Goal: Complete application form: Complete application form

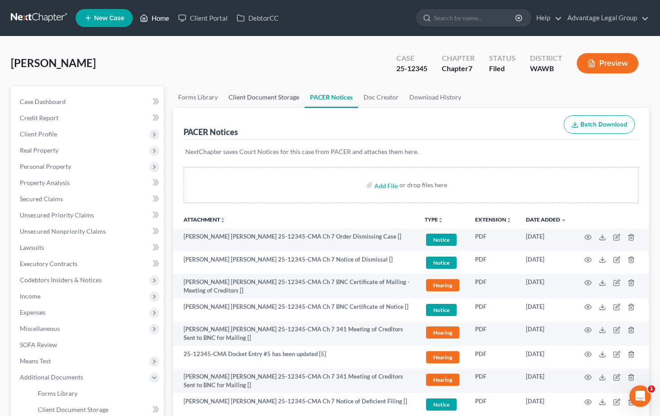
drag, startPoint x: 157, startPoint y: 16, endPoint x: 297, endPoint y: 95, distance: 161.2
click at [157, 16] on link "Home" at bounding box center [154, 18] width 38 height 16
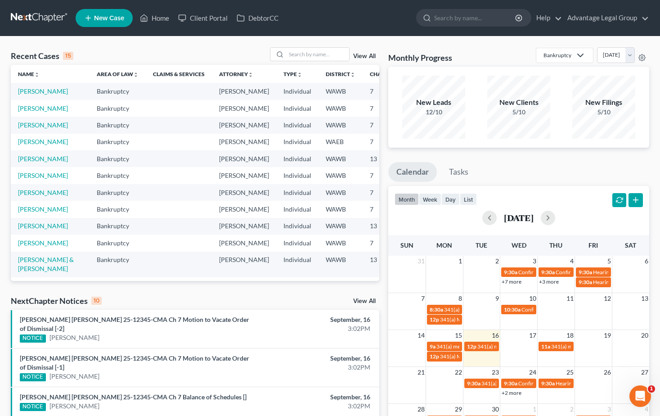
click at [110, 15] on span "New Case" at bounding box center [109, 18] width 30 height 7
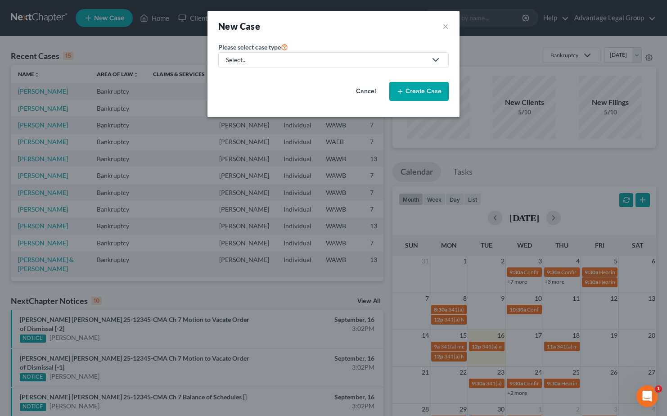
click at [439, 59] on icon at bounding box center [435, 59] width 11 height 11
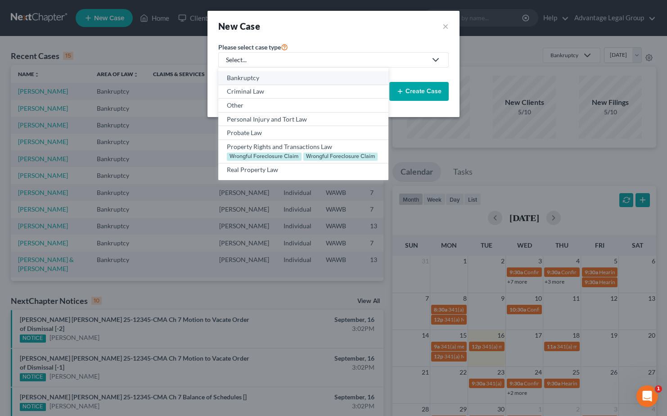
click at [239, 79] on div "Bankruptcy" at bounding box center [303, 77] width 153 height 9
select select "87"
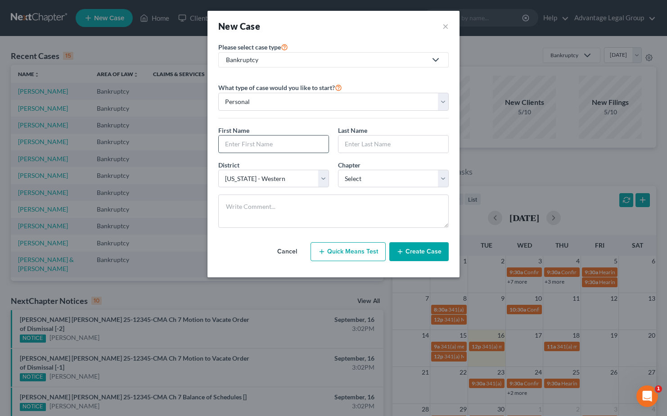
click at [255, 145] on input "text" at bounding box center [274, 143] width 110 height 17
type input "[PERSON_NAME]"
click at [441, 176] on select "Select 7 11 12 13" at bounding box center [393, 179] width 111 height 18
select select "0"
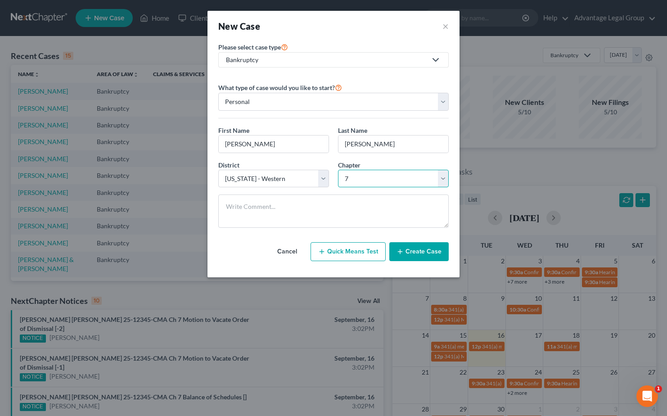
click at [338, 170] on select "Select 7 11 12 13" at bounding box center [393, 179] width 111 height 18
click at [259, 204] on textarea at bounding box center [333, 210] width 230 height 33
type textarea "Did a chapter 7 filed on [DATE], so we cannot file until after [DATE]."
click at [408, 248] on button "Create Case" at bounding box center [418, 251] width 59 height 19
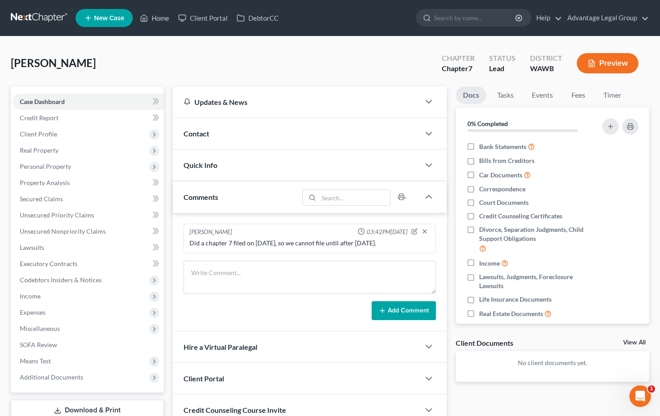
click at [194, 127] on div "Contact" at bounding box center [297, 133] width 248 height 31
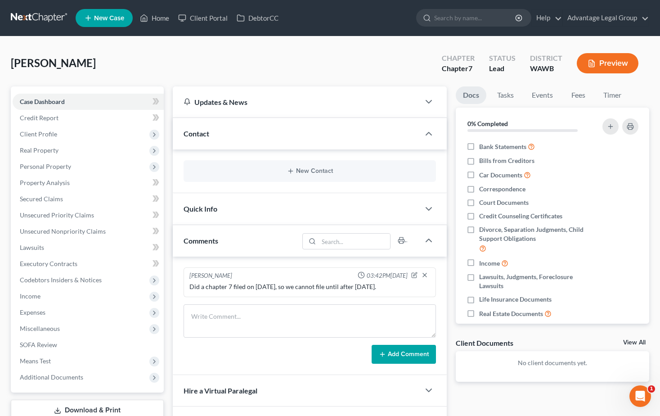
drag, startPoint x: 307, startPoint y: 167, endPoint x: 356, endPoint y: 218, distance: 70.4
click at [307, 167] on div "New Contact" at bounding box center [310, 171] width 253 height 22
click at [311, 170] on button "New Contact" at bounding box center [310, 170] width 239 height 7
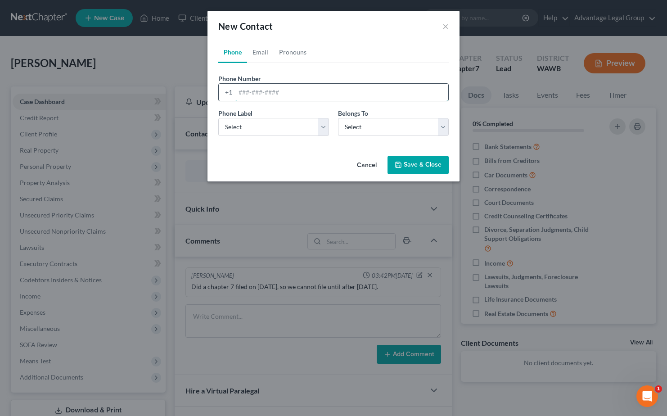
click at [249, 92] on input "tel" at bounding box center [341, 92] width 213 height 17
paste input "2062000356"
type input "2062000356"
drag, startPoint x: 323, startPoint y: 127, endPoint x: 307, endPoint y: 137, distance: 18.6
click at [323, 127] on select "Select Mobile Home Work Other" at bounding box center [273, 127] width 111 height 18
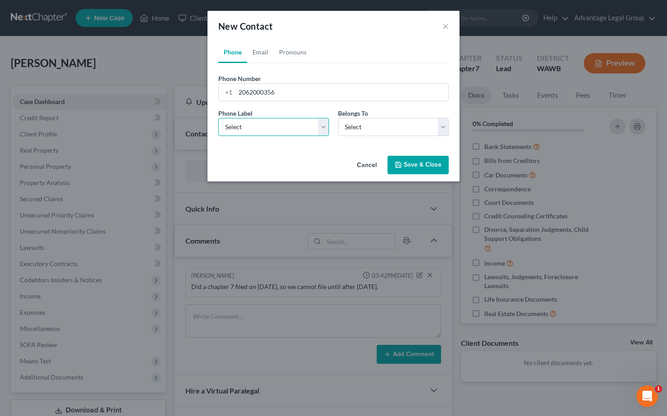
select select "0"
click at [218, 118] on select "Select Mobile Home Work Other" at bounding box center [273, 127] width 111 height 18
drag, startPoint x: 447, startPoint y: 127, endPoint x: 419, endPoint y: 137, distance: 30.2
click at [446, 127] on select "Select Client Other" at bounding box center [393, 127] width 111 height 18
select select "0"
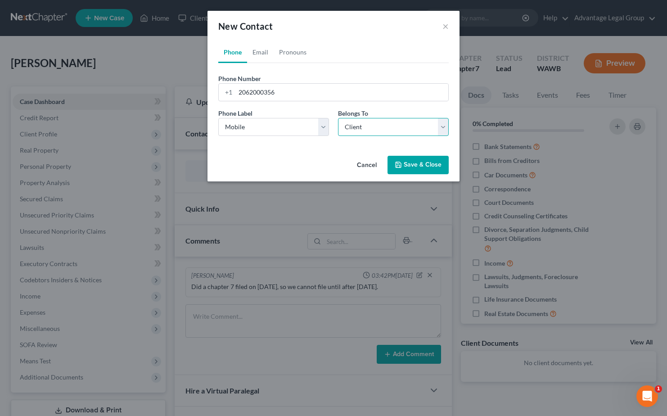
click at [338, 118] on select "Select Client Other" at bounding box center [393, 127] width 111 height 18
click at [421, 163] on button "Save & Close" at bounding box center [417, 165] width 61 height 19
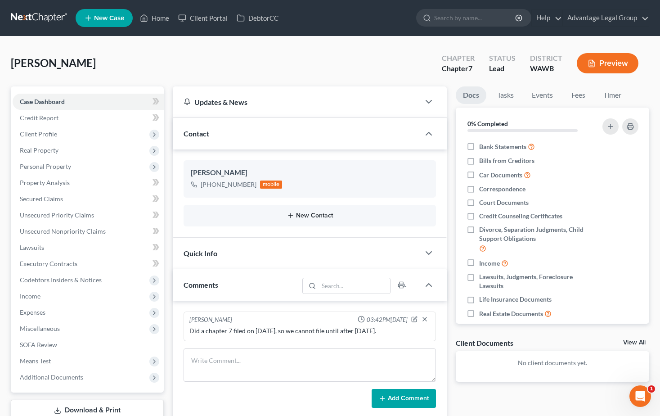
click at [320, 212] on button "New Contact" at bounding box center [310, 215] width 239 height 7
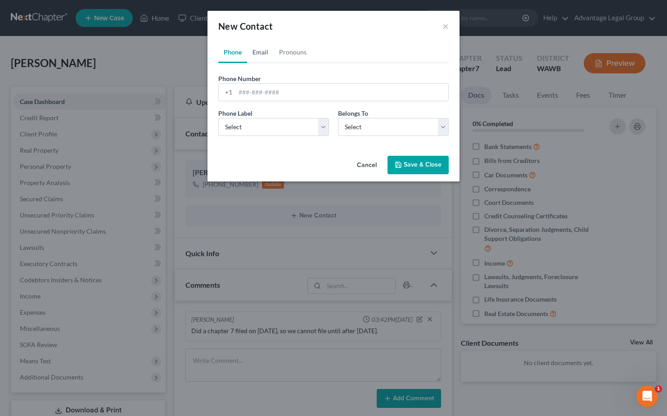
click at [260, 47] on link "Email" at bounding box center [260, 52] width 27 height 22
click at [256, 90] on input "email" at bounding box center [341, 92] width 213 height 17
paste input "[EMAIL_ADDRESS][DOMAIN_NAME]"
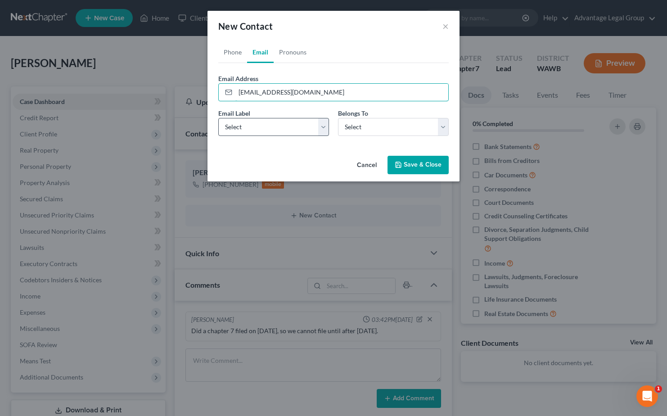
type input "[EMAIL_ADDRESS][DOMAIN_NAME]"
drag, startPoint x: 328, startPoint y: 129, endPoint x: 311, endPoint y: 137, distance: 18.7
click at [328, 129] on select "Select Home Work Other" at bounding box center [273, 127] width 111 height 18
select select "0"
click at [218, 118] on select "Select Home Work Other" at bounding box center [273, 127] width 111 height 18
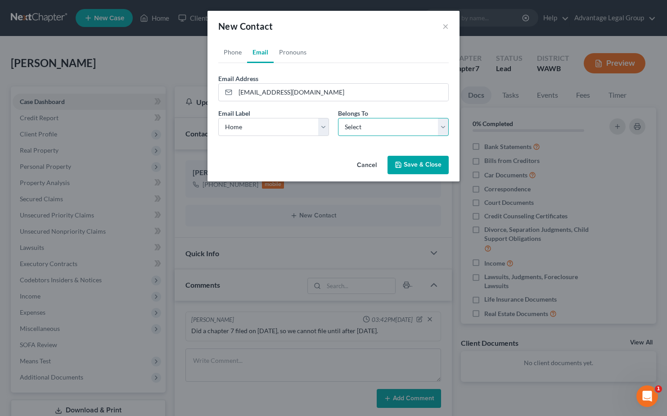
click at [443, 126] on select "Select Client Other" at bounding box center [393, 127] width 111 height 18
select select "0"
click at [338, 118] on select "Select Client Other" at bounding box center [393, 127] width 111 height 18
click at [401, 164] on icon "button" at bounding box center [398, 164] width 7 height 7
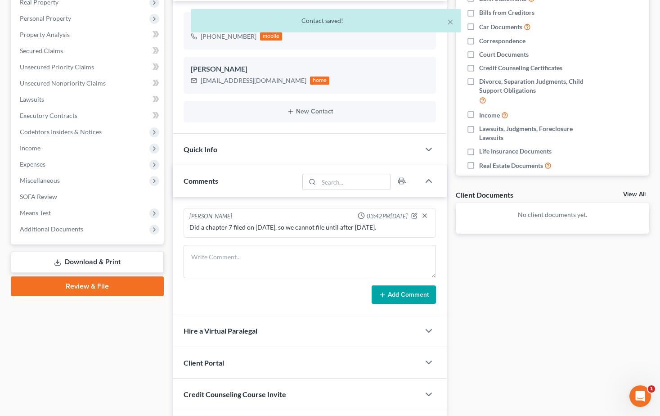
scroll to position [180, 0]
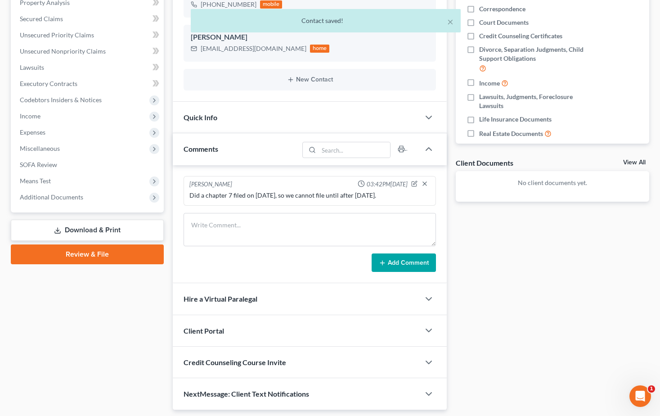
click at [214, 331] on span "Client Portal" at bounding box center [204, 330] width 41 height 9
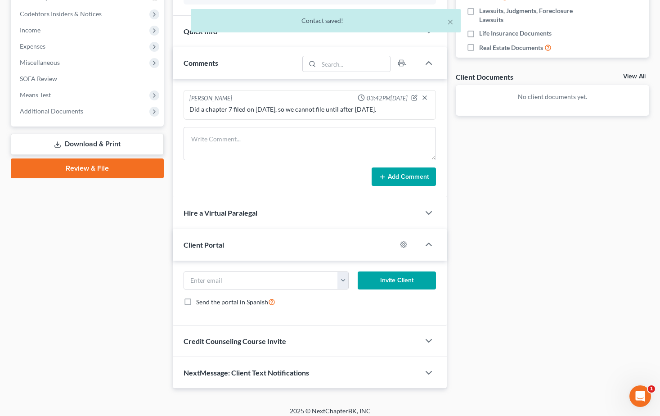
scroll to position [270, 0]
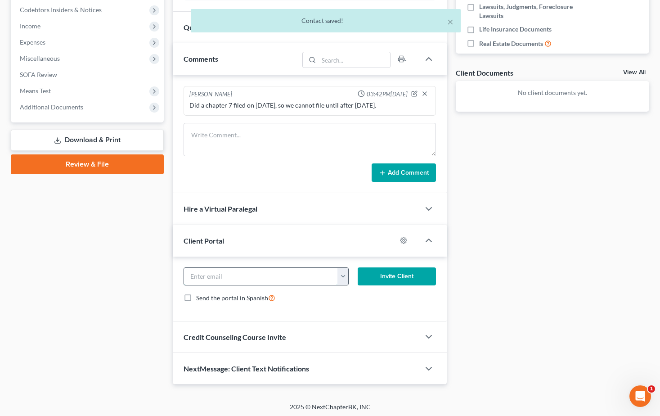
click at [218, 278] on input "email" at bounding box center [261, 276] width 154 height 17
paste input "[EMAIL_ADDRESS][DOMAIN_NAME]"
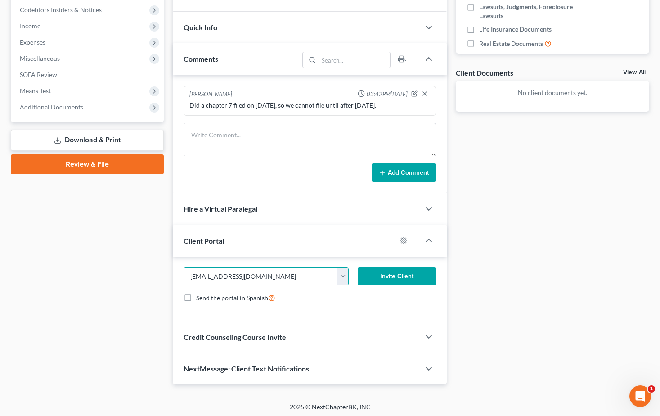
type input "[EMAIL_ADDRESS][DOMAIN_NAME]"
click at [399, 271] on button "Invite Client" at bounding box center [397, 276] width 78 height 18
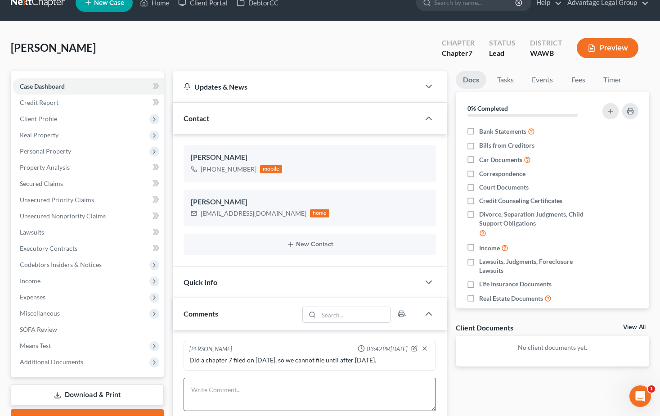
scroll to position [0, 0]
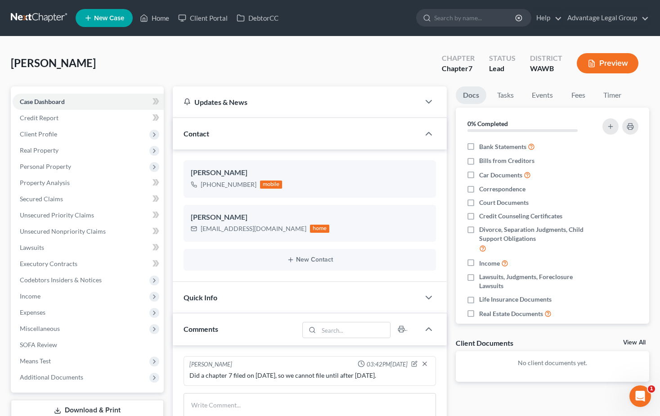
click at [115, 22] on span "New Case" at bounding box center [109, 18] width 30 height 7
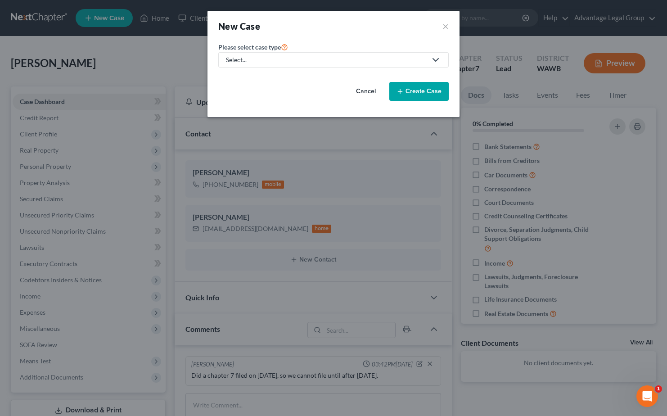
click at [433, 60] on icon at bounding box center [435, 59] width 11 height 11
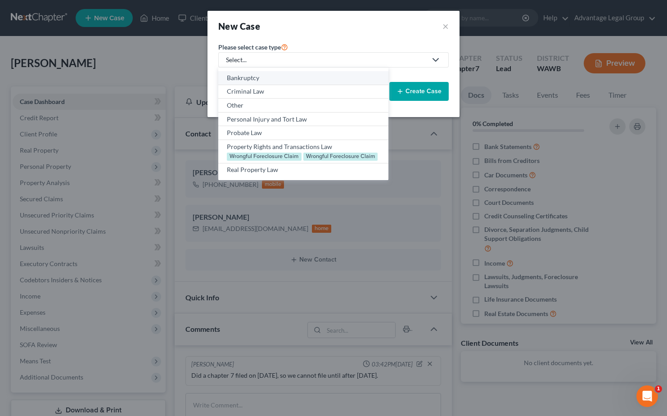
click at [247, 78] on div "Bankruptcy" at bounding box center [303, 77] width 153 height 9
select select "87"
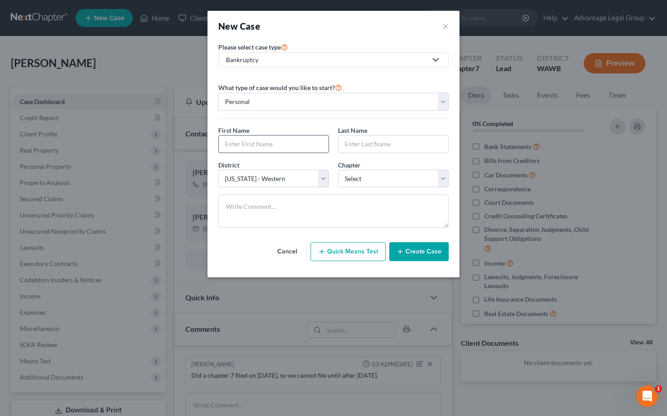
click at [252, 143] on input "text" at bounding box center [274, 143] width 110 height 17
type input "[PERSON_NAME]"
drag, startPoint x: 443, startPoint y: 179, endPoint x: 409, endPoint y: 188, distance: 35.4
click at [443, 179] on select "Select 7 11 12 13" at bounding box center [393, 179] width 111 height 18
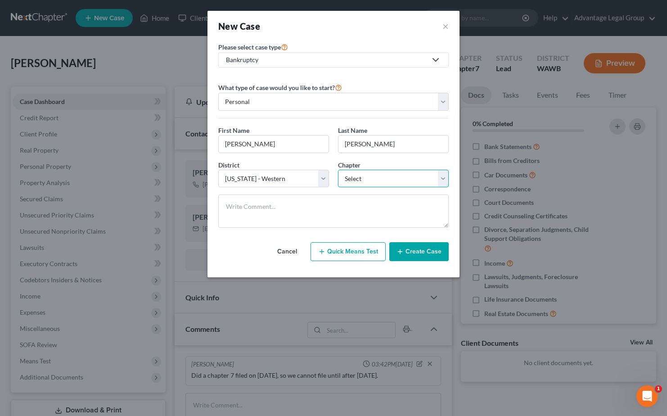
select select "0"
click at [338, 170] on select "Select 7 11 12 13" at bounding box center [393, 179] width 111 height 18
click at [415, 255] on button "Create Case" at bounding box center [418, 251] width 59 height 19
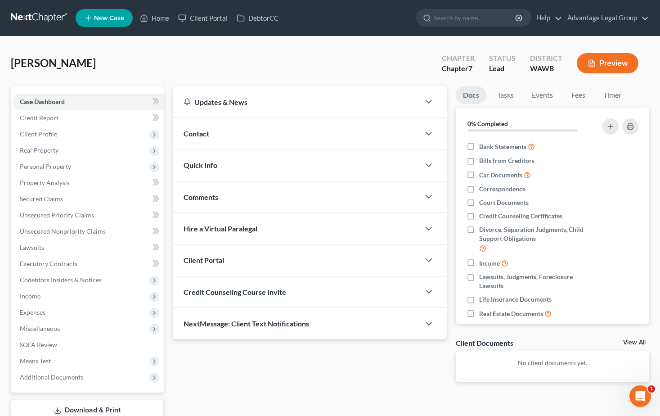
click at [218, 103] on div "Updates & News" at bounding box center [297, 101] width 226 height 9
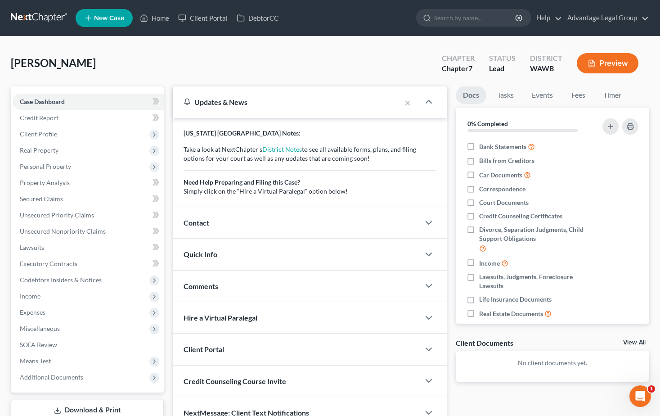
click at [214, 54] on div "[PERSON_NAME] Upgraded Chapter Chapter 7 Status Lead District [GEOGRAPHIC_DATA]…" at bounding box center [330, 66] width 639 height 39
click at [192, 217] on div "Contact" at bounding box center [297, 222] width 248 height 31
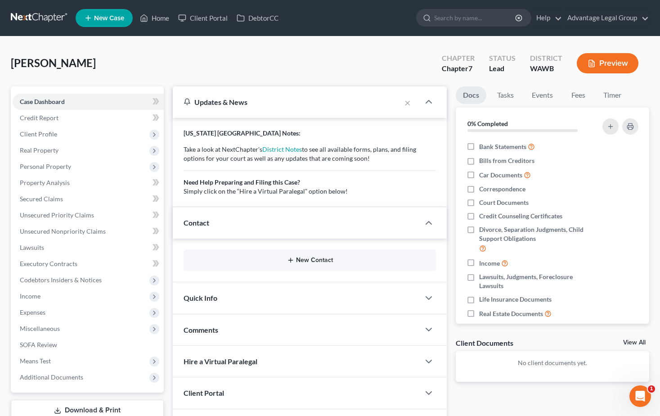
click at [309, 261] on button "New Contact" at bounding box center [310, 260] width 239 height 7
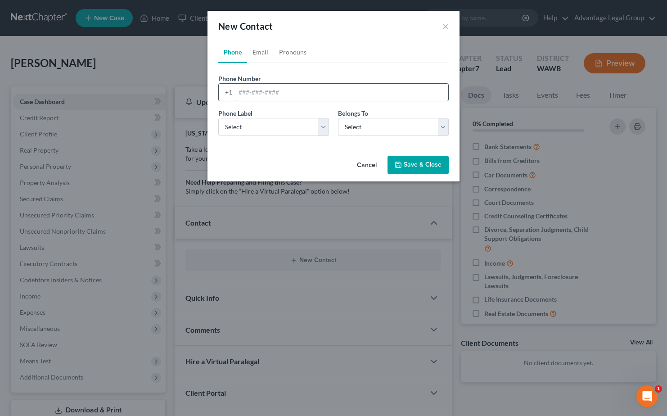
click at [247, 94] on input "tel" at bounding box center [341, 92] width 213 height 17
paste input "[PHONE_NUMBER]"
type input "[PHONE_NUMBER]"
drag, startPoint x: 321, startPoint y: 126, endPoint x: 297, endPoint y: 137, distance: 26.4
click at [321, 126] on select "Select Mobile Home Work Other" at bounding box center [273, 127] width 111 height 18
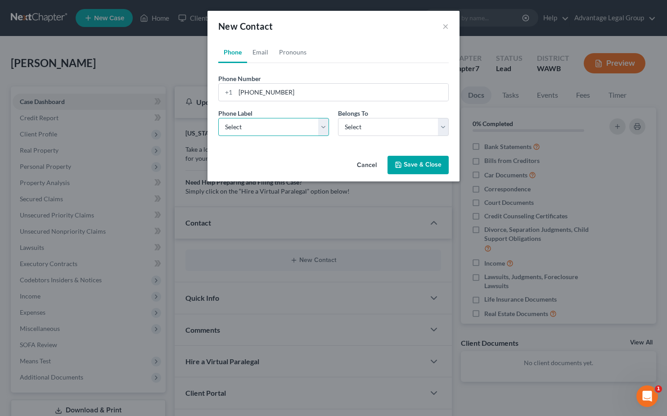
select select "0"
click at [218, 118] on select "Select Mobile Home Work Other" at bounding box center [273, 127] width 111 height 18
drag, startPoint x: 446, startPoint y: 126, endPoint x: 444, endPoint y: 136, distance: 11.0
click at [446, 126] on select "Select Client Other" at bounding box center [393, 127] width 111 height 18
select select "0"
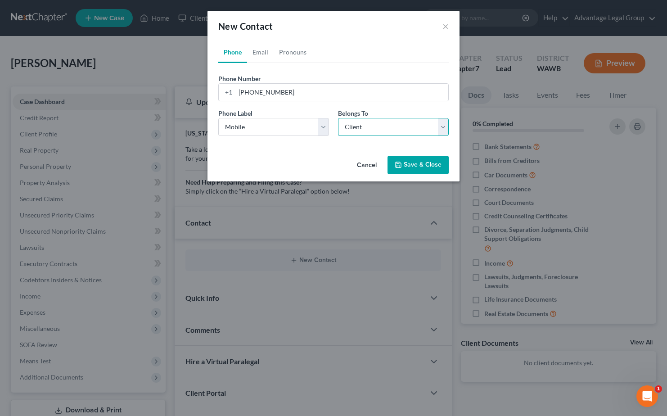
click at [338, 118] on select "Select Client Other" at bounding box center [393, 127] width 111 height 18
click at [408, 164] on button "Save & Close" at bounding box center [417, 165] width 61 height 19
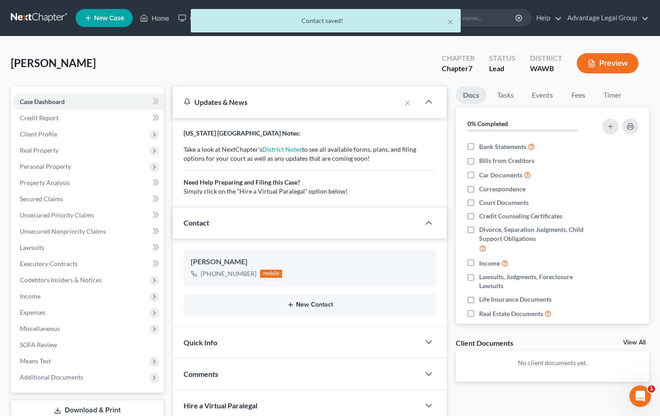
click at [306, 304] on button "New Contact" at bounding box center [310, 304] width 239 height 7
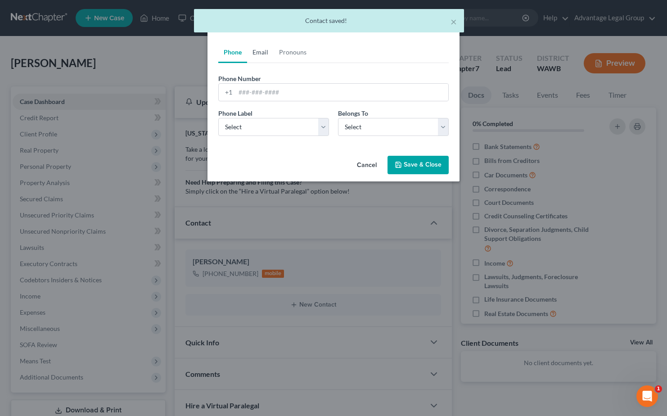
drag, startPoint x: 263, startPoint y: 50, endPoint x: 152, endPoint y: 249, distance: 227.9
click at [263, 50] on link "Email" at bounding box center [260, 52] width 27 height 22
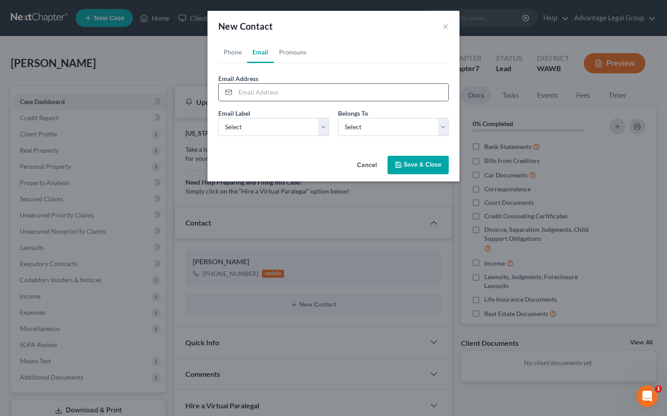
click at [261, 91] on input "email" at bounding box center [341, 92] width 213 height 17
paste input "[EMAIL_ADDRESS][DOMAIN_NAME]"
type input "[EMAIL_ADDRESS][DOMAIN_NAME]"
drag, startPoint x: 321, startPoint y: 133, endPoint x: 295, endPoint y: 137, distance: 26.0
click at [322, 132] on select "Select Home Work Other" at bounding box center [273, 127] width 111 height 18
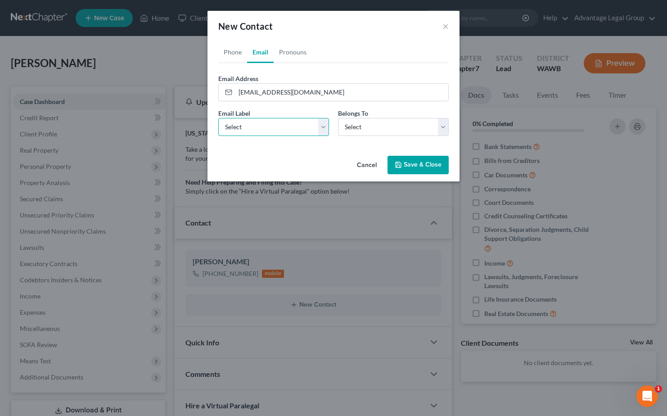
select select "0"
click at [218, 118] on select "Select Home Work Other" at bounding box center [273, 127] width 111 height 18
drag, startPoint x: 443, startPoint y: 128, endPoint x: 434, endPoint y: 135, distance: 11.4
click at [443, 128] on select "Select Client Other" at bounding box center [393, 127] width 111 height 18
select select "0"
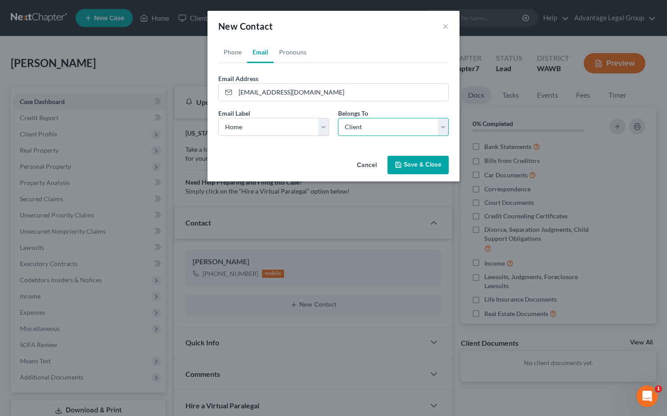
click at [338, 118] on select "Select Client Other" at bounding box center [393, 127] width 111 height 18
click at [410, 165] on button "Save & Close" at bounding box center [417, 165] width 61 height 19
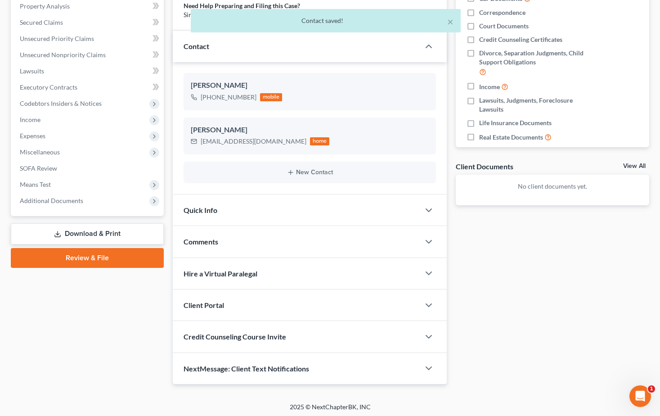
scroll to position [179, 0]
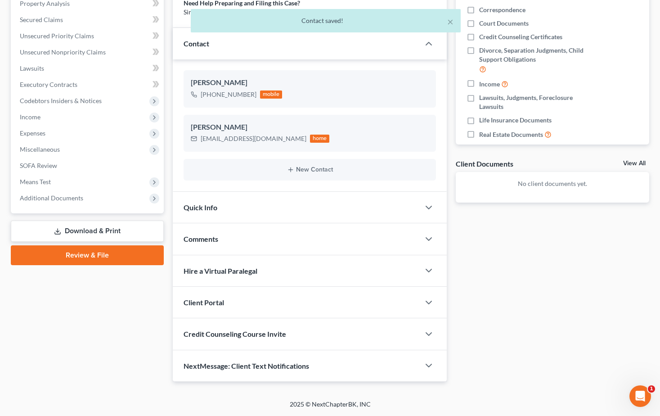
click at [212, 298] on span "Client Portal" at bounding box center [204, 302] width 41 height 9
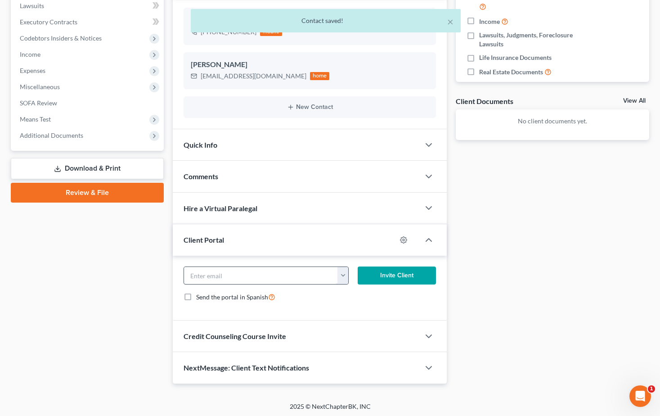
scroll to position [244, 0]
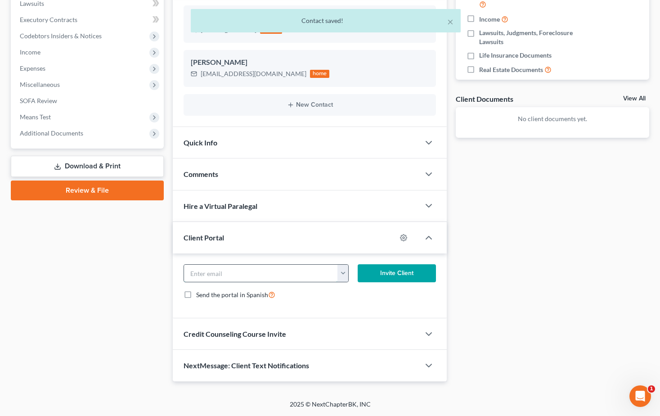
click at [230, 276] on input "email" at bounding box center [261, 273] width 154 height 17
paste input "[EMAIL_ADDRESS][DOMAIN_NAME]"
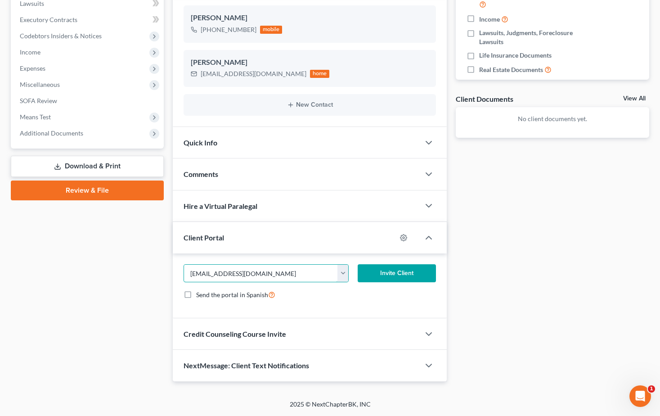
type input "[EMAIL_ADDRESS][DOMAIN_NAME]"
click at [404, 274] on button "Invite Client" at bounding box center [397, 273] width 78 height 18
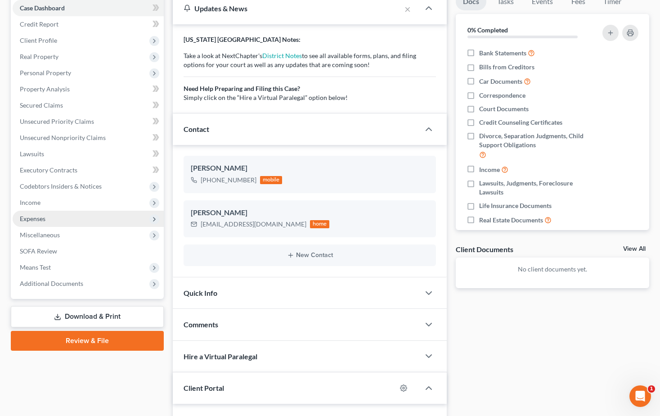
scroll to position [0, 0]
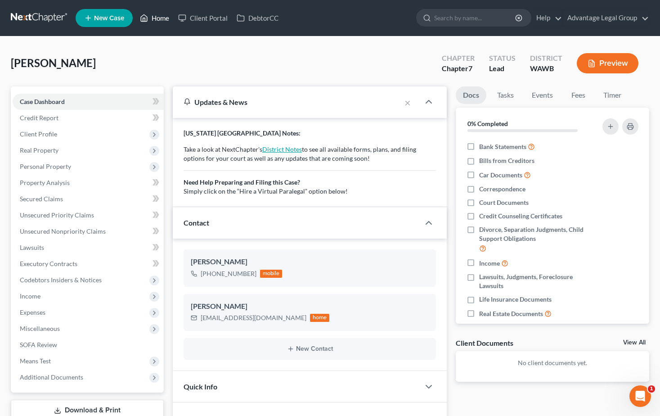
drag, startPoint x: 158, startPoint y: 17, endPoint x: 263, endPoint y: 145, distance: 165.7
click at [158, 17] on link "Home" at bounding box center [154, 18] width 38 height 16
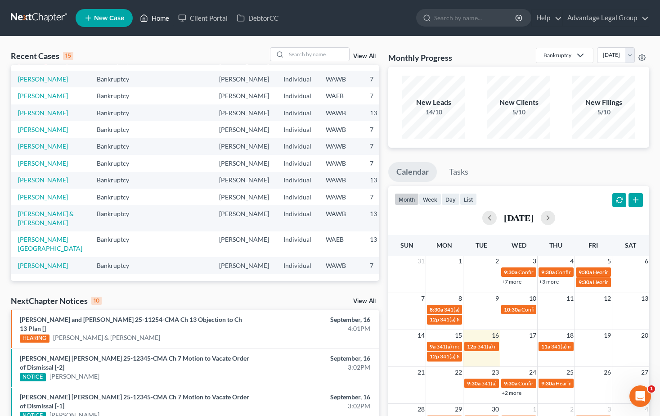
scroll to position [212, 0]
click at [25, 235] on link "[PERSON_NAME][GEOGRAPHIC_DATA]" at bounding box center [50, 243] width 64 height 17
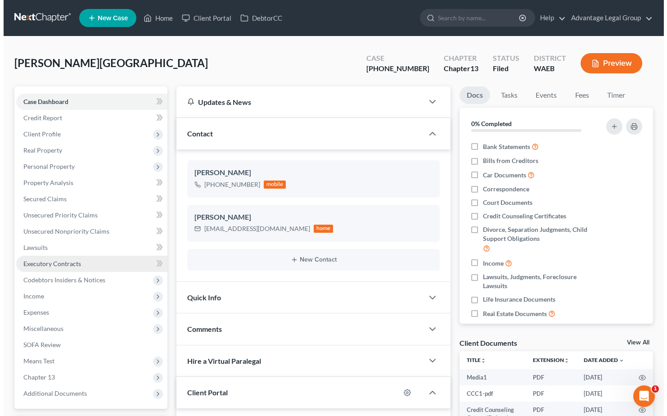
scroll to position [1955, 0]
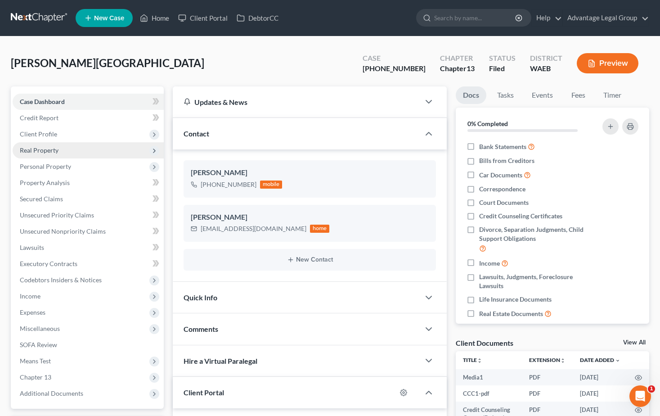
click at [31, 147] on span "Real Property" at bounding box center [39, 150] width 39 height 8
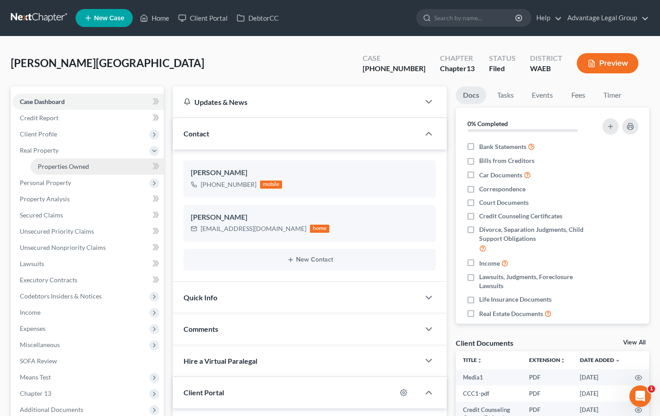
click at [51, 167] on span "Properties Owned" at bounding box center [63, 166] width 51 height 8
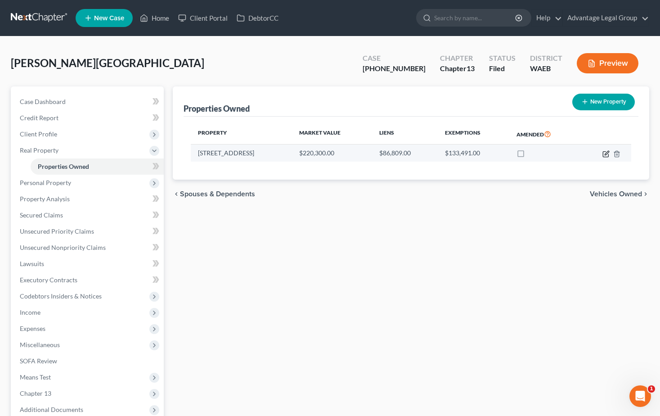
click at [607, 154] on icon "button" at bounding box center [607, 153] width 4 height 4
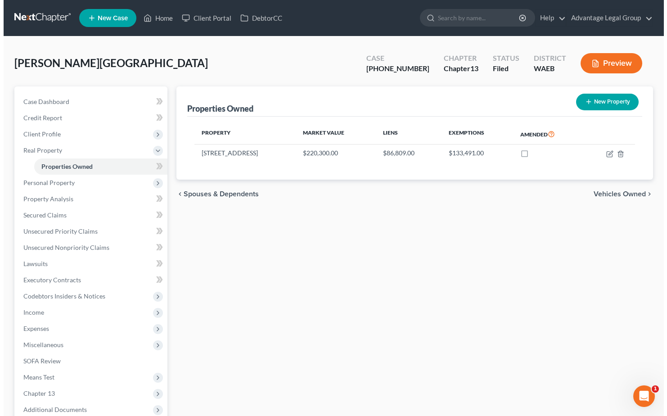
select select "50"
select select "23"
select select "0"
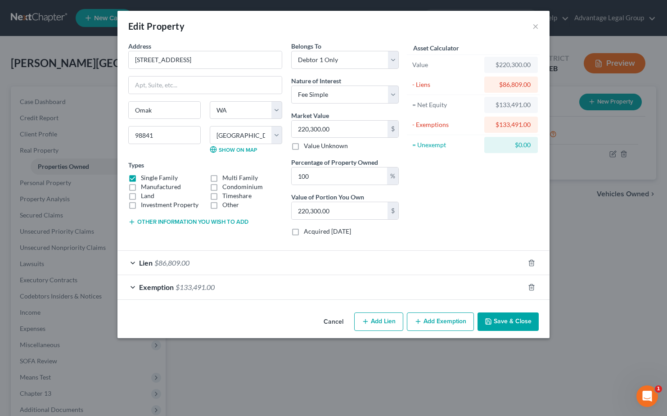
click at [166, 263] on span "$86,809.00" at bounding box center [171, 262] width 35 height 9
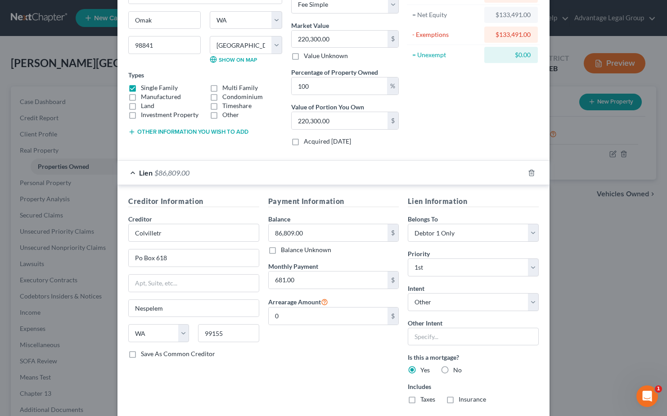
scroll to position [44, 0]
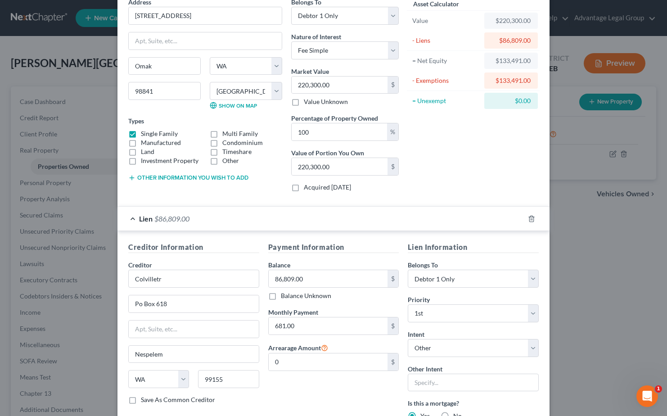
click at [644, 269] on div "Edit Property × Address * [GEOGRAPHIC_DATA] [GEOGRAPHIC_DATA] [US_STATE][GEOGRA…" at bounding box center [333, 208] width 667 height 416
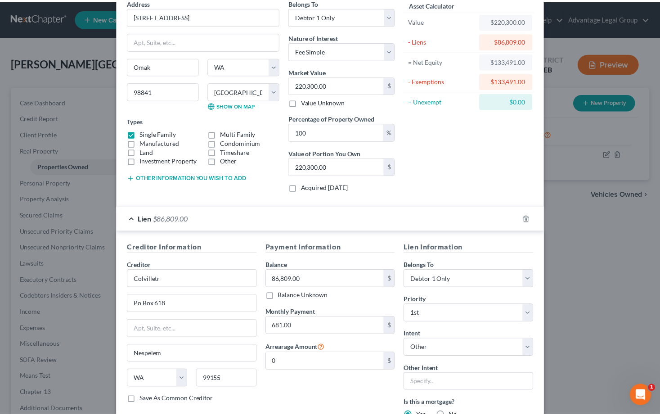
scroll to position [0, 0]
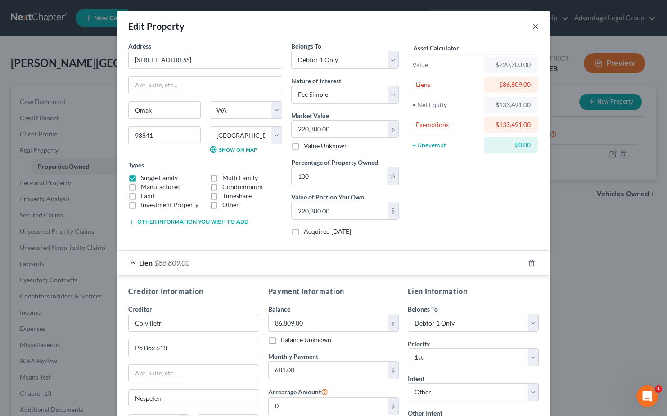
click at [533, 26] on button "×" at bounding box center [535, 26] width 6 height 11
